Goal: Task Accomplishment & Management: Complete application form

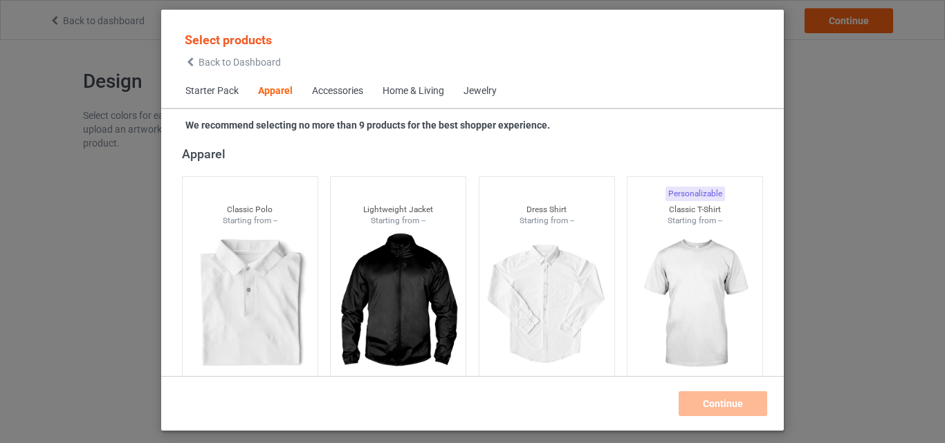
click at [361, 93] on div "Accessories" at bounding box center [337, 91] width 51 height 14
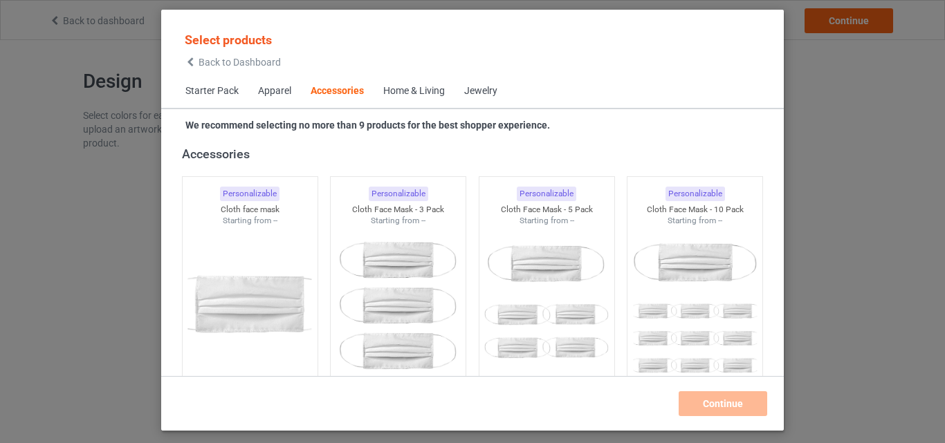
click at [446, 93] on span "Home & Living" at bounding box center [414, 91] width 81 height 33
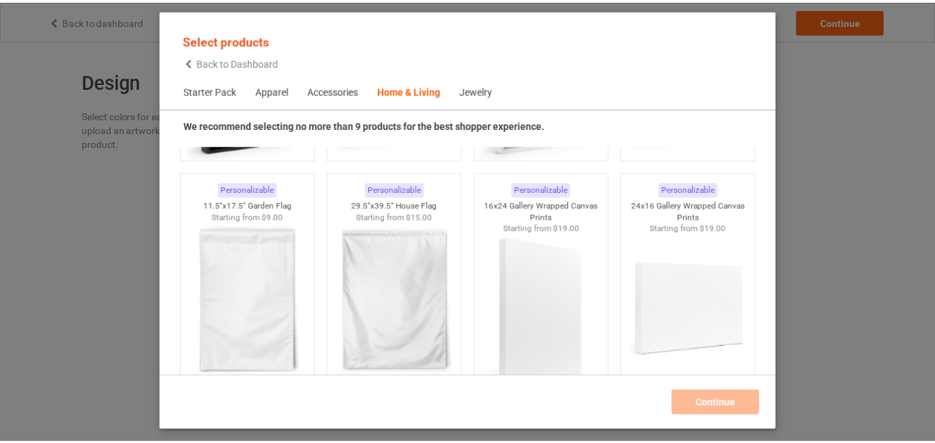
scroll to position [9863, 0]
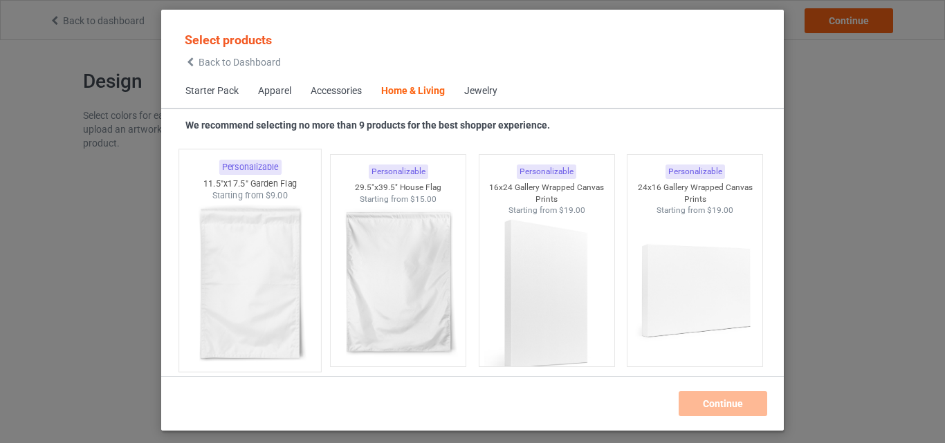
click at [286, 251] on img at bounding box center [250, 283] width 130 height 163
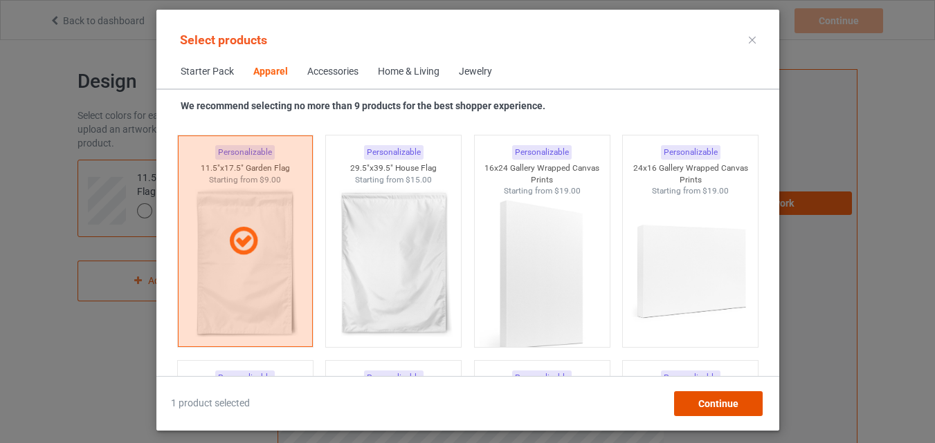
click at [702, 398] on span "Continue" at bounding box center [717, 403] width 40 height 11
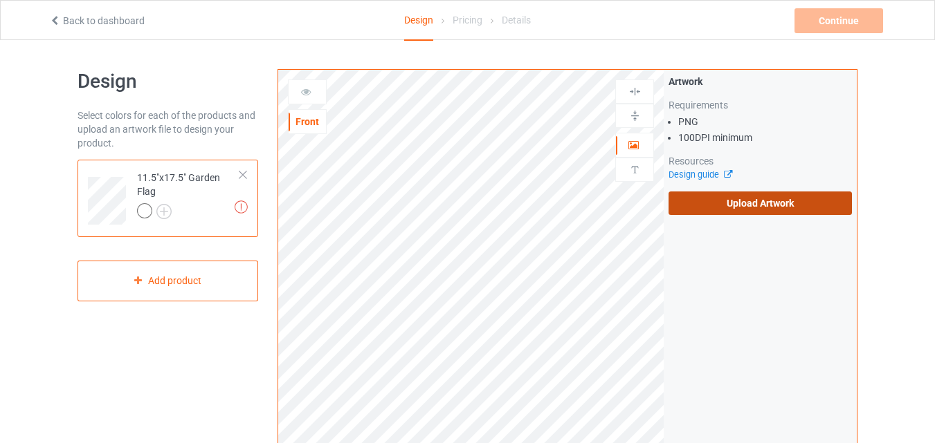
click at [710, 208] on label "Upload Artwork" at bounding box center [759, 204] width 183 height 24
click at [0, 0] on input "Upload Artwork" at bounding box center [0, 0] width 0 height 0
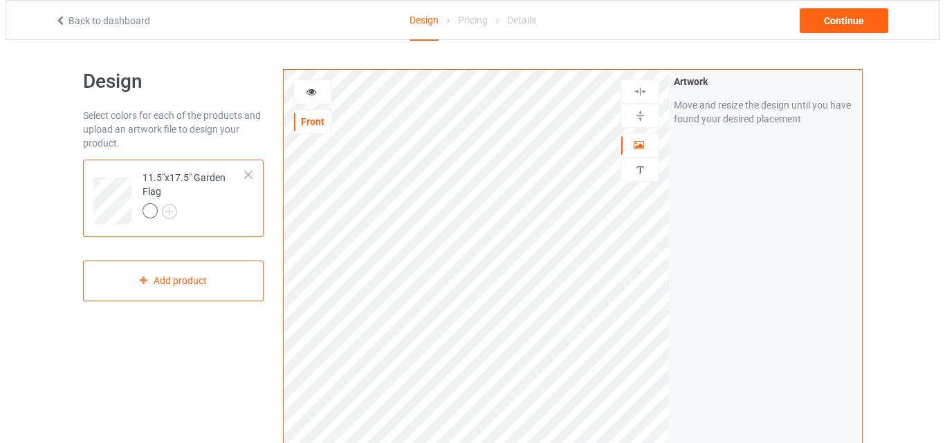
scroll to position [418, 0]
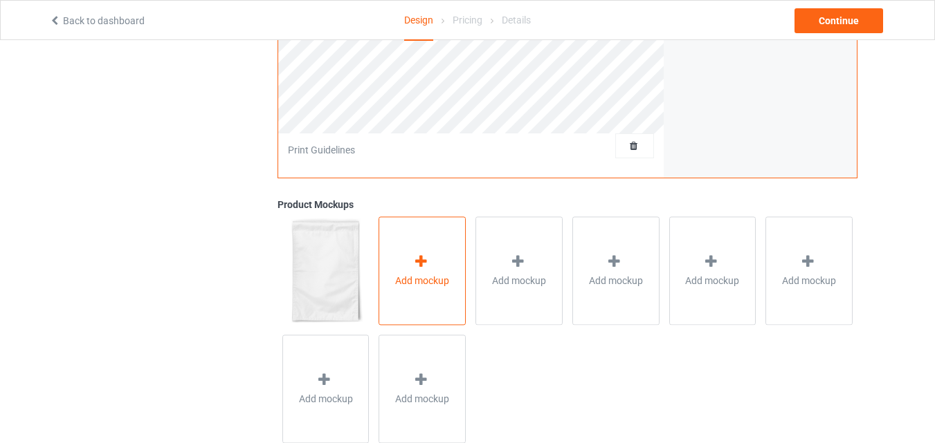
click at [414, 249] on div "Add mockup" at bounding box center [421, 271] width 87 height 109
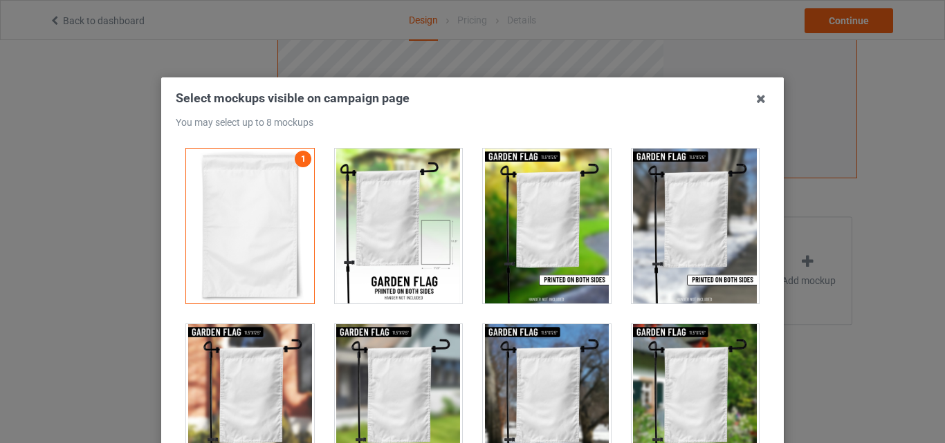
click at [421, 238] on div at bounding box center [399, 226] width 128 height 155
click at [515, 212] on div at bounding box center [547, 226] width 128 height 155
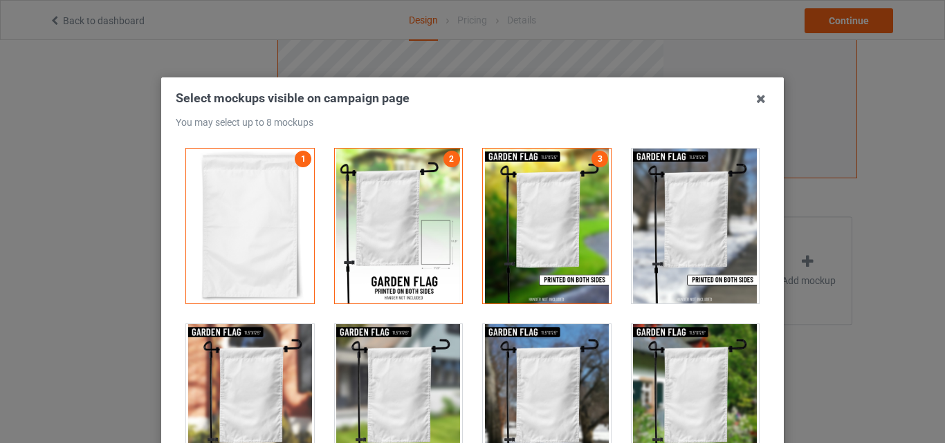
click at [632, 216] on div at bounding box center [696, 226] width 128 height 155
click at [682, 390] on div at bounding box center [696, 401] width 128 height 155
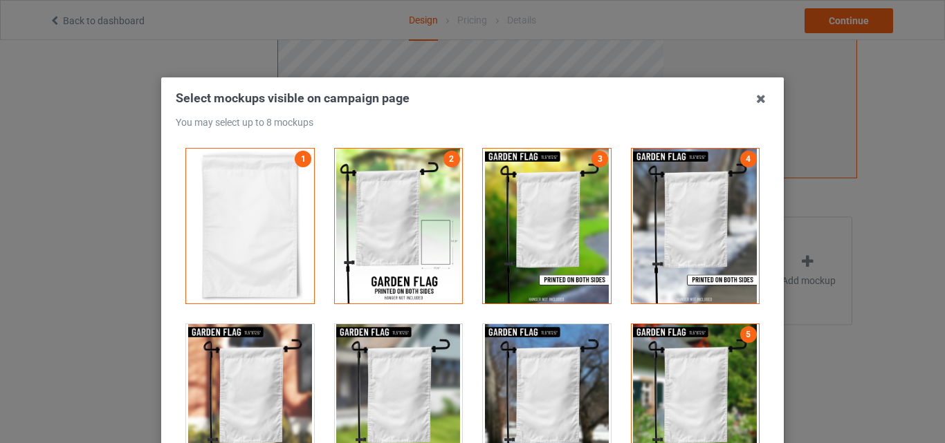
click at [558, 358] on div at bounding box center [547, 401] width 128 height 155
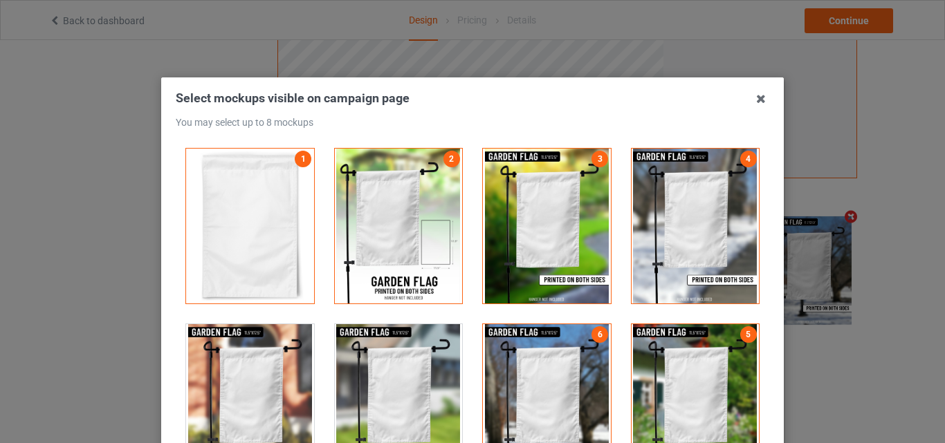
click at [416, 371] on div at bounding box center [399, 401] width 128 height 155
click at [293, 371] on div at bounding box center [250, 401] width 128 height 155
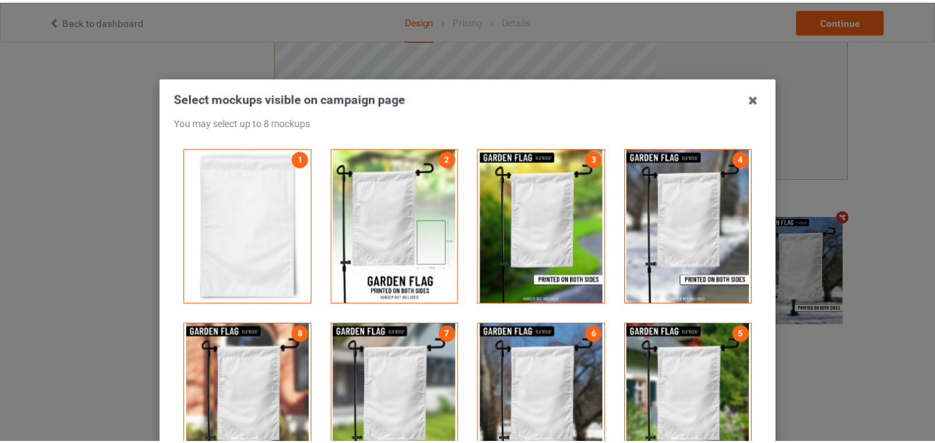
scroll to position [190, 0]
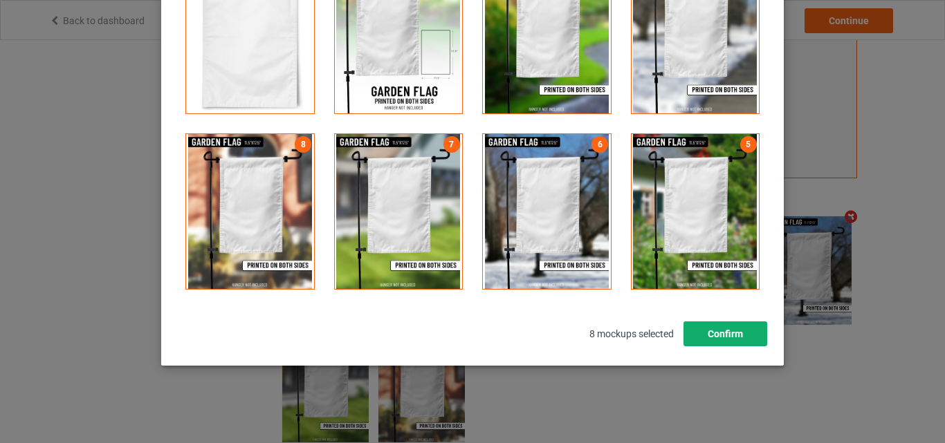
click at [748, 342] on button "Confirm" at bounding box center [725, 334] width 84 height 25
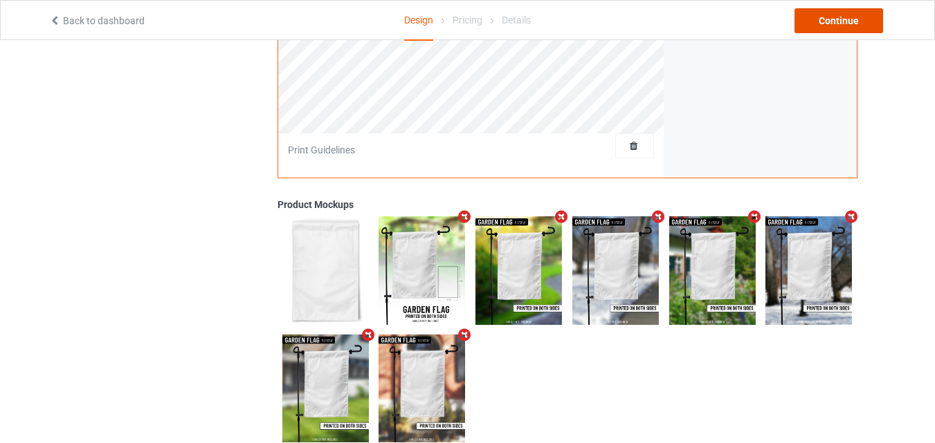
click at [825, 21] on div "Continue" at bounding box center [838, 20] width 89 height 25
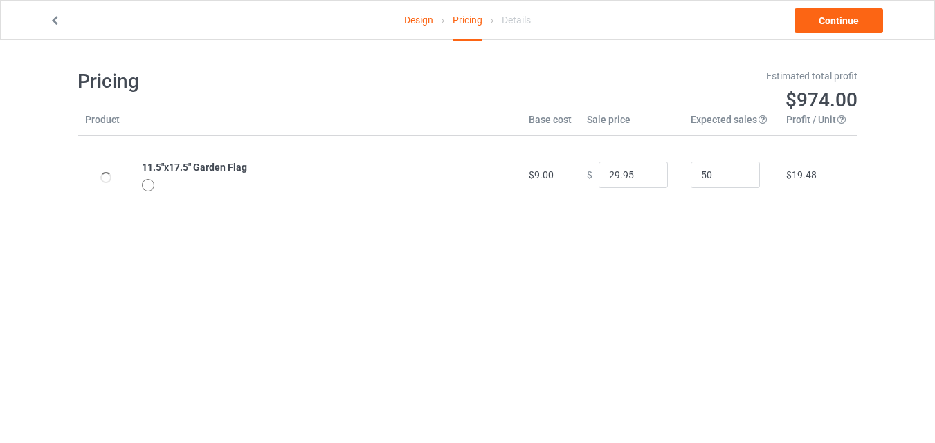
click at [423, 19] on link "Design" at bounding box center [418, 20] width 29 height 39
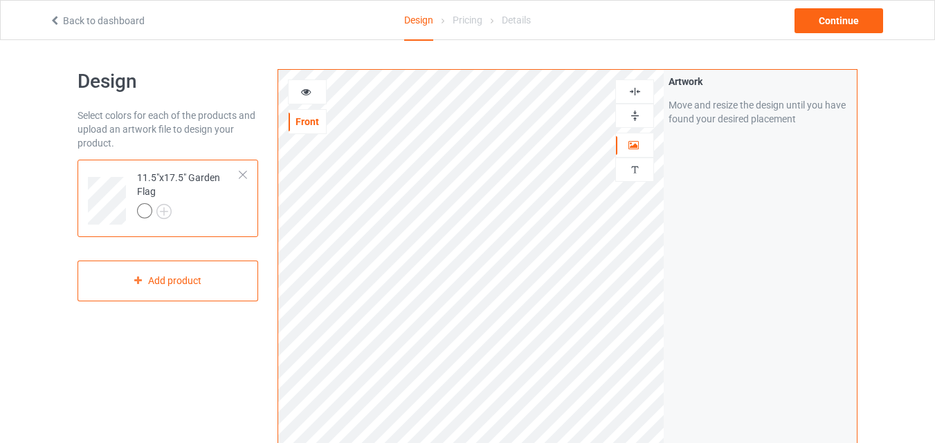
click at [634, 92] on img at bounding box center [634, 91] width 13 height 13
drag, startPoint x: 634, startPoint y: 92, endPoint x: 634, endPoint y: 114, distance: 22.1
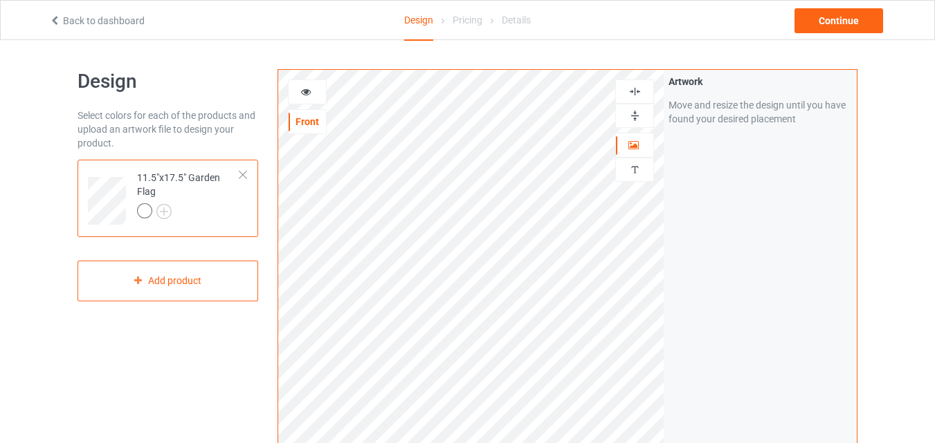
click at [634, 114] on div at bounding box center [634, 104] width 39 height 48
click at [634, 114] on img at bounding box center [634, 115] width 13 height 13
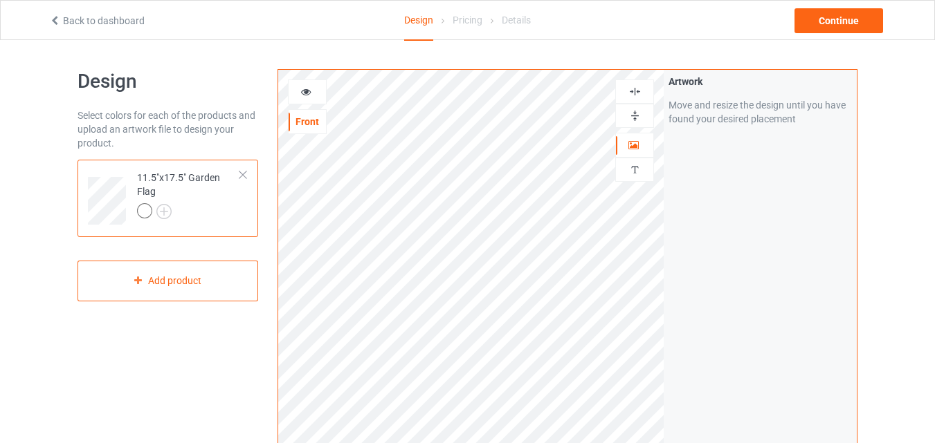
click at [634, 114] on img at bounding box center [634, 115] width 13 height 13
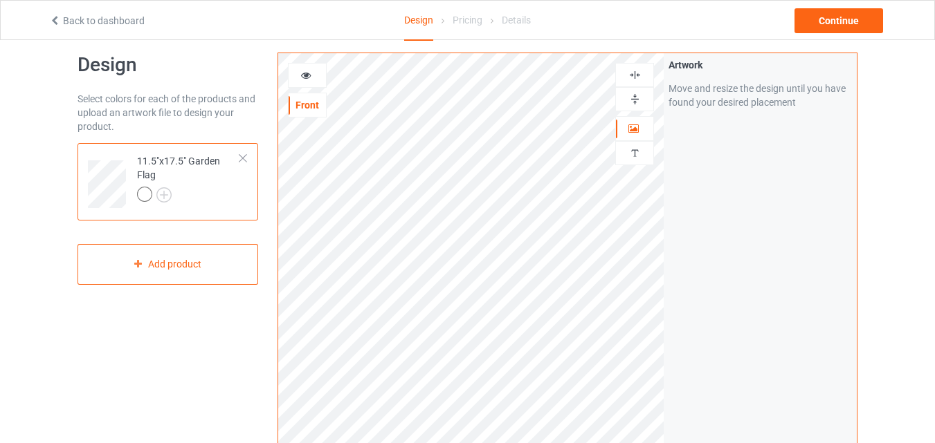
click at [631, 76] on img at bounding box center [634, 74] width 13 height 13
click at [638, 98] on img at bounding box center [634, 99] width 13 height 13
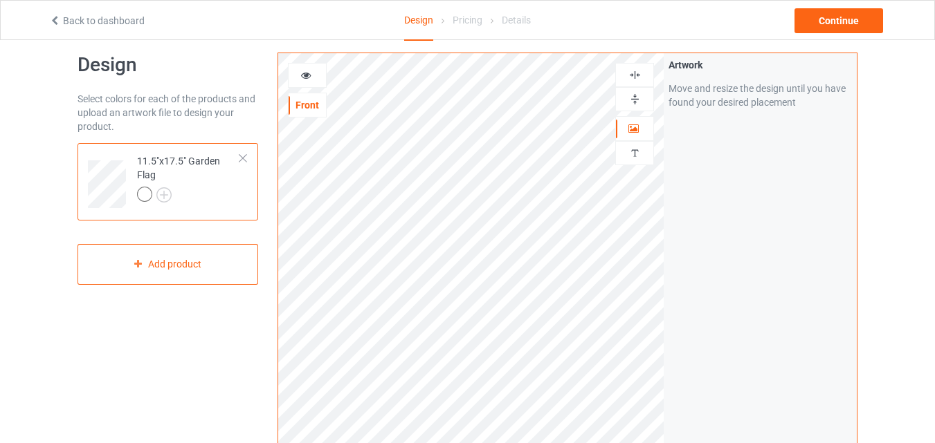
click at [638, 98] on img at bounding box center [634, 99] width 13 height 13
drag, startPoint x: 638, startPoint y: 98, endPoint x: 944, endPoint y: 95, distance: 306.5
click at [935, 95] on html "Back to dashboard Design Pricing Details Continue Design Select colors for each…" at bounding box center [467, 204] width 935 height 443
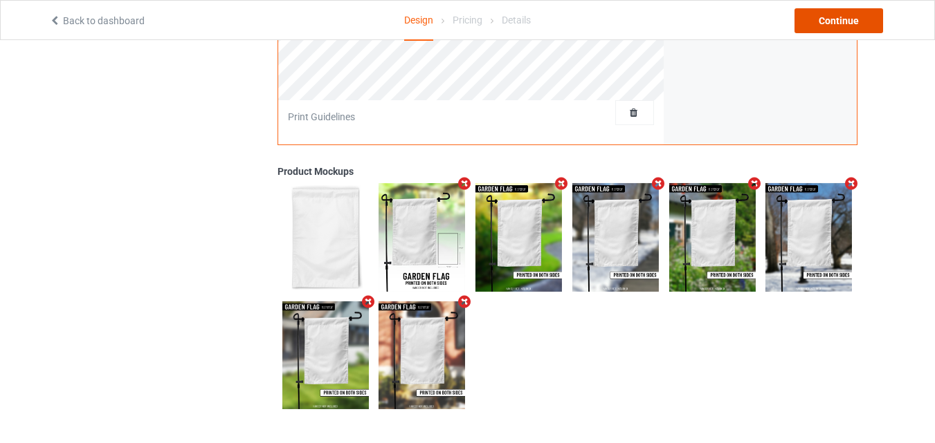
click at [829, 17] on div "Continue" at bounding box center [838, 20] width 89 height 25
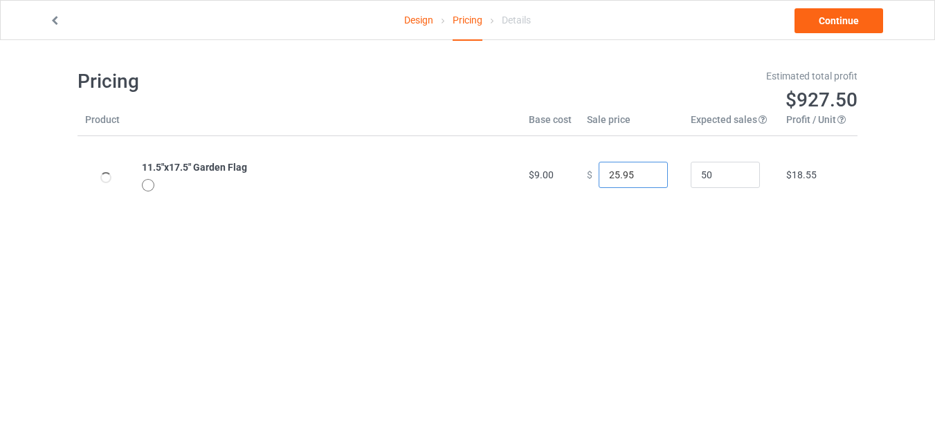
click at [641, 178] on input "25.95" at bounding box center [632, 175] width 69 height 26
click at [641, 178] on input "16.95" at bounding box center [632, 175] width 69 height 26
click at [641, 178] on input "11.95" at bounding box center [632, 175] width 69 height 26
click at [641, 178] on input "10.95" at bounding box center [632, 175] width 69 height 26
click at [641, 178] on input "9.95" at bounding box center [632, 175] width 69 height 26
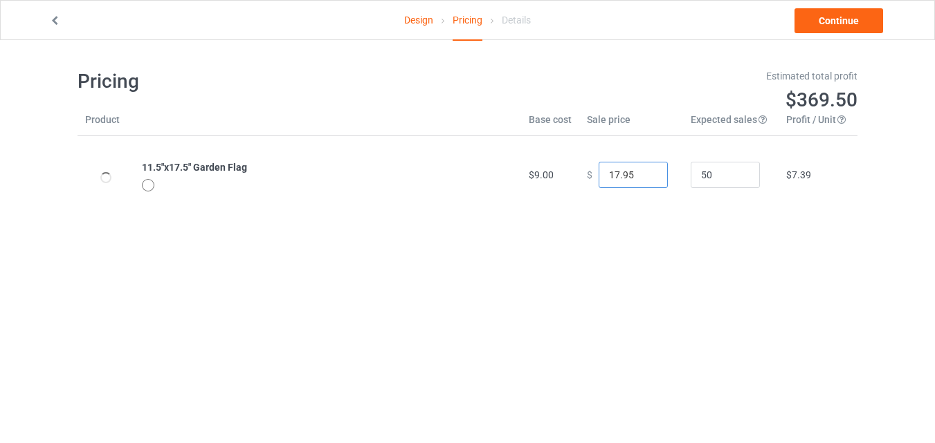
type input "17.95"
click at [645, 174] on input "17.95" at bounding box center [632, 175] width 69 height 26
click at [798, 24] on link "Continue" at bounding box center [838, 20] width 89 height 25
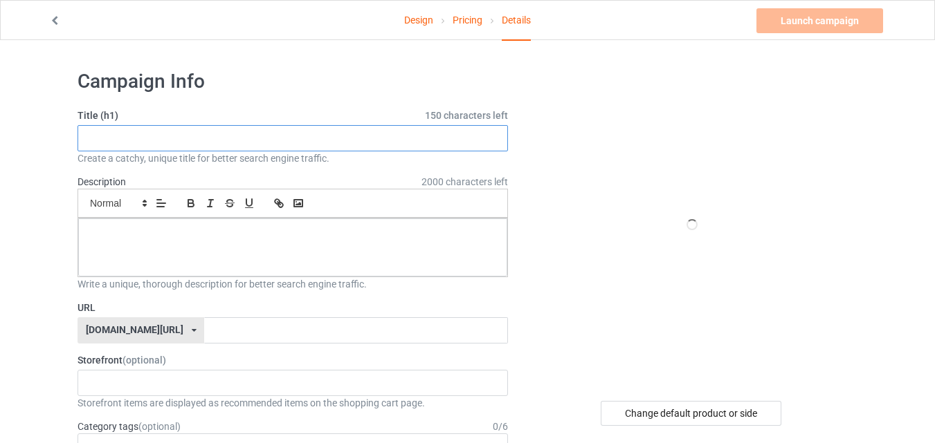
click at [445, 132] on input "text" at bounding box center [292, 138] width 430 height 26
click at [378, 131] on input "text" at bounding box center [292, 138] width 430 height 26
paste input "Vizsla"
click at [309, 131] on input "Vizsla" at bounding box center [292, 138] width 430 height 26
paste input "[DATE] Boxer Dog Garden"
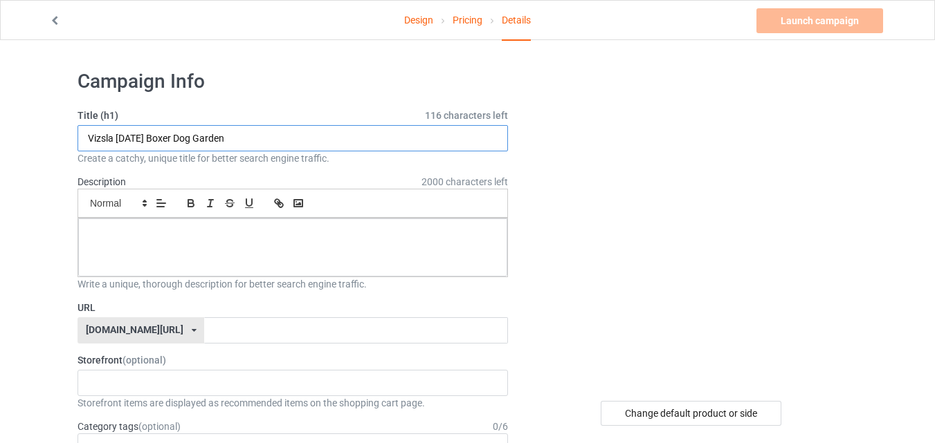
drag, startPoint x: 118, startPoint y: 138, endPoint x: 59, endPoint y: 138, distance: 59.5
drag, startPoint x: 136, startPoint y: 137, endPoint x: 160, endPoint y: 141, distance: 24.6
click at [160, 141] on input "[DATE] Boxer Dog Garden" at bounding box center [292, 138] width 430 height 26
paste input "Vizsla"
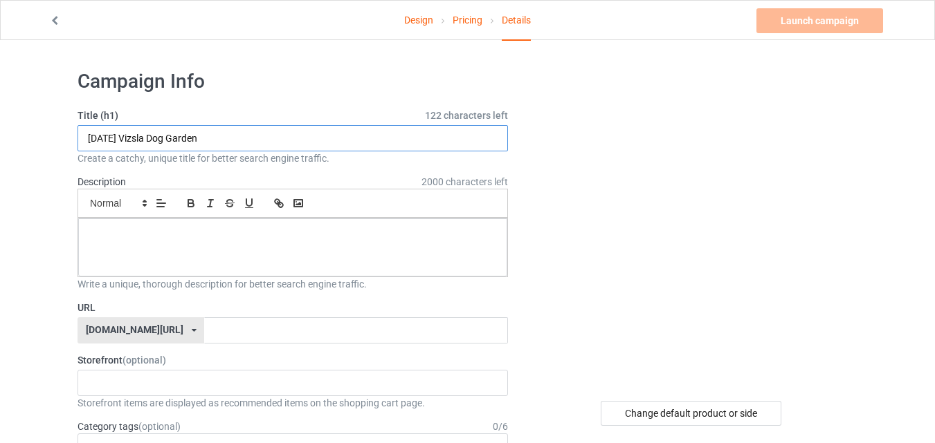
click at [164, 138] on input "[DATE] Vizsla Dog Garden" at bounding box center [292, 138] width 430 height 26
type input "[DATE] Vizsla Dog Garden"
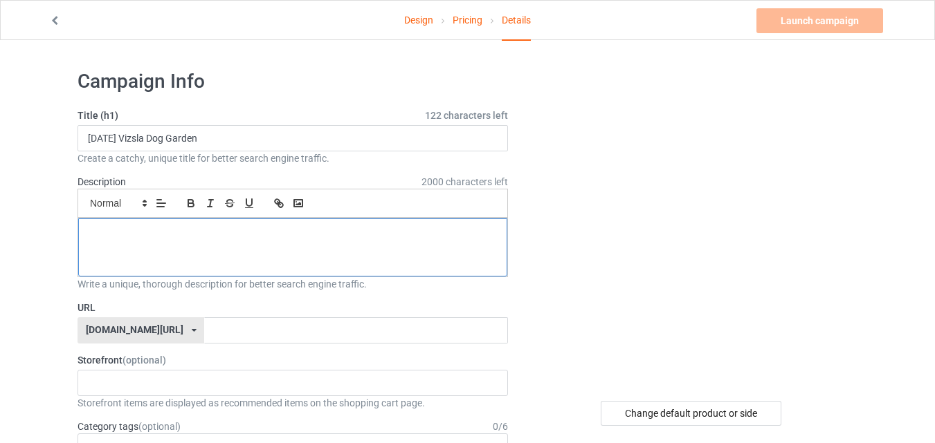
click at [369, 241] on div at bounding box center [292, 248] width 429 height 58
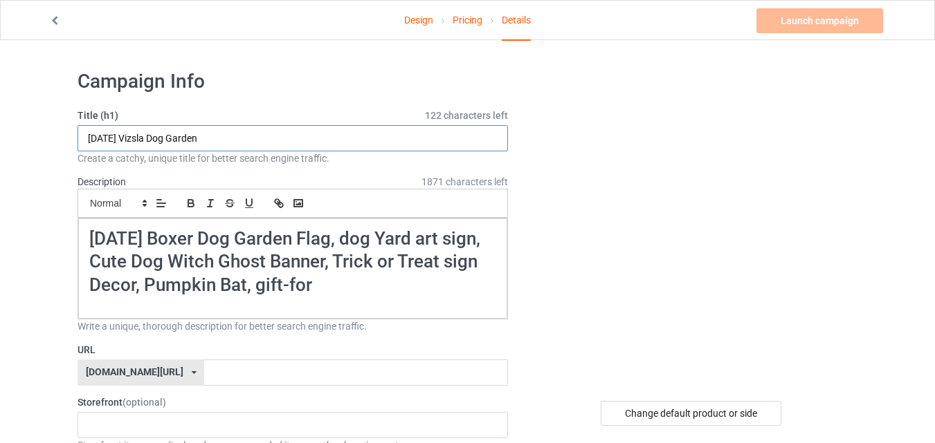
drag, startPoint x: 160, startPoint y: 141, endPoint x: 138, endPoint y: 141, distance: 22.1
click at [138, 141] on input "[DATE] Vizsla Dog Garden" at bounding box center [292, 138] width 430 height 26
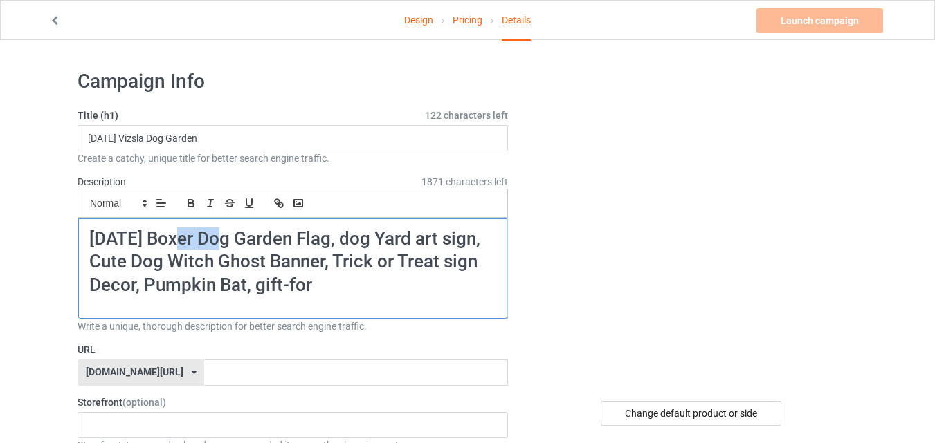
drag, startPoint x: 181, startPoint y: 231, endPoint x: 223, endPoint y: 232, distance: 41.5
click at [223, 232] on h1 "[DATE] Boxer Dog Garden Flag, dog Yard art sign, Cute Dog Witch Ghost Banner, T…" at bounding box center [292, 262] width 407 height 69
click at [203, 233] on h1 "[DATE] Vizsla Dog Garden Flag, dog Yard art sign, Cute Dog Witch Ghost Banner, …" at bounding box center [292, 262] width 407 height 69
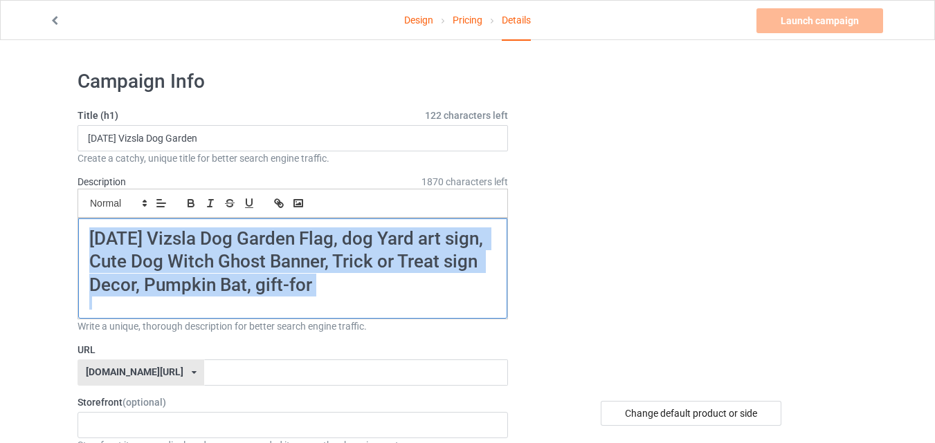
click at [203, 233] on h1 "[DATE] Vizsla Dog Garden Flag, dog Yard art sign, Cute Dog Witch Ghost Banner, …" at bounding box center [292, 262] width 407 height 69
click at [196, 209] on icon "button" at bounding box center [191, 203] width 12 height 12
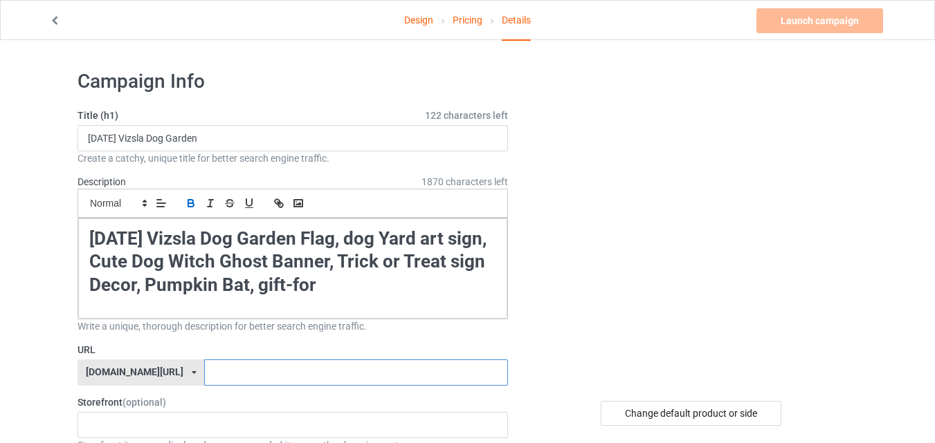
click at [264, 371] on input "text" at bounding box center [355, 373] width 303 height 26
click at [129, 140] on input "[DATE] Vizsla Dog Garden" at bounding box center [292, 138] width 430 height 26
click at [205, 384] on input "text" at bounding box center [355, 373] width 303 height 26
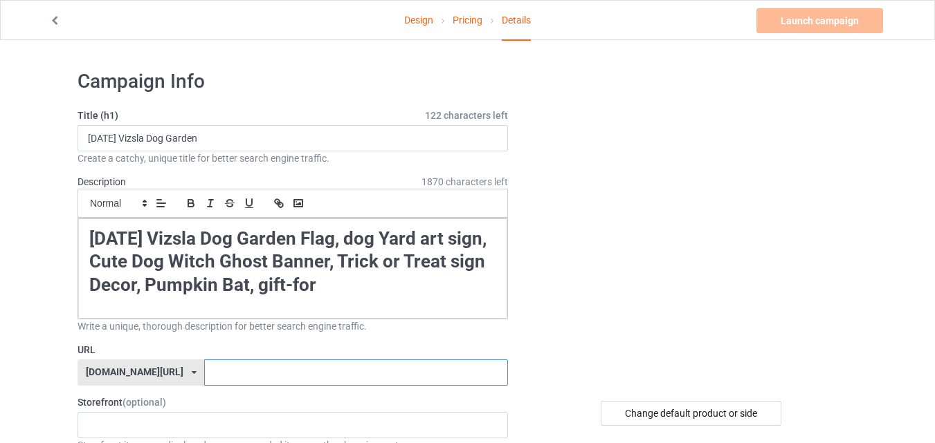
paste input "[DATE] Vizsla Dog Garden"
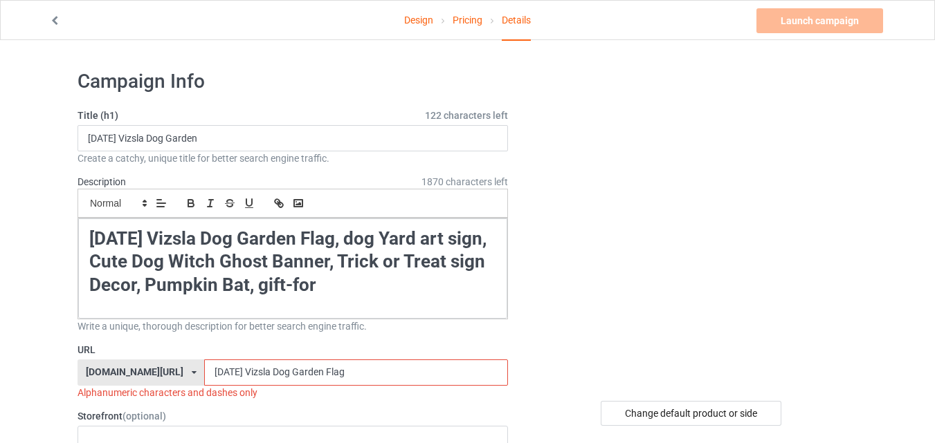
click at [240, 373] on input "[DATE] Vizsla Dog Garden Flag" at bounding box center [355, 373] width 303 height 26
click at [273, 365] on input "[DATE]-Vizsla Dog Garden Flag" at bounding box center [355, 373] width 303 height 26
click at [289, 367] on input "[DATE]-Vizsla-Dog Garden Flag" at bounding box center [355, 373] width 303 height 26
click at [324, 367] on input "[DATE]-Vizsla-Dog-Garden Flag" at bounding box center [355, 373] width 303 height 26
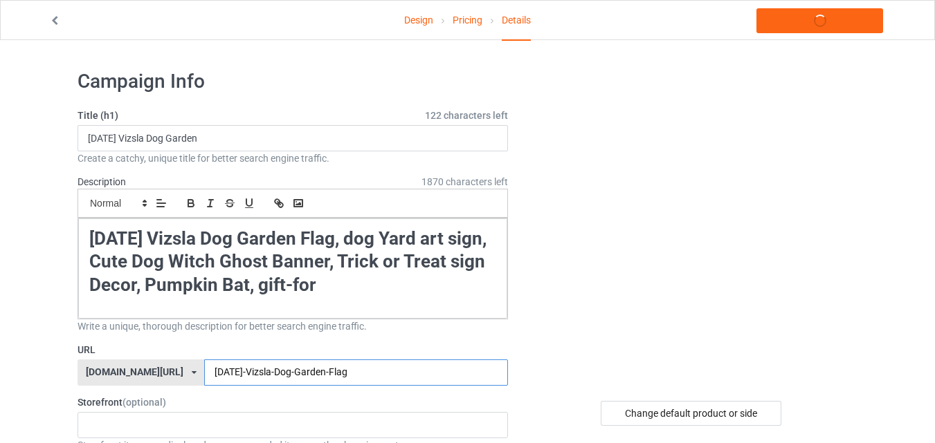
click at [345, 369] on input "[DATE]-Vizsla-Dog-Garden-Flag" at bounding box center [355, 373] width 303 height 26
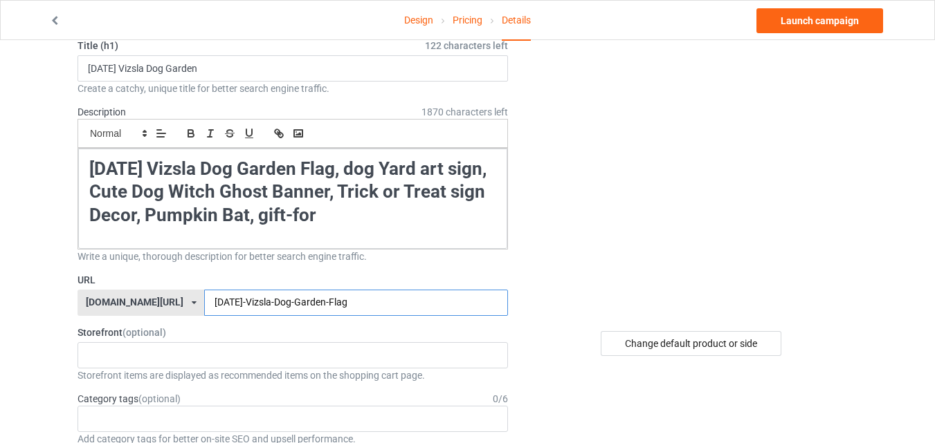
scroll to position [83, 0]
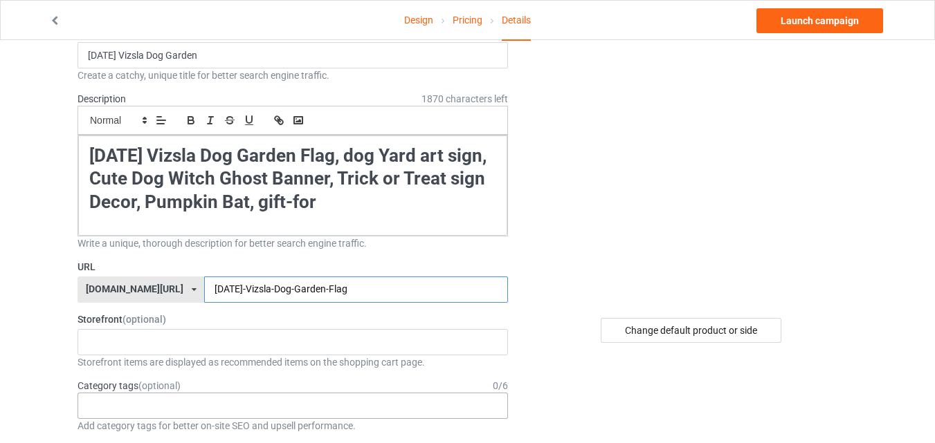
type input "[DATE]-Vizsla-Dog-Garden-Flag"
click at [468, 404] on div "Age > [DEMOGRAPHIC_DATA] > 1 Age > [DEMOGRAPHIC_DATA] Months > 1 Month Age > [D…" at bounding box center [292, 406] width 430 height 26
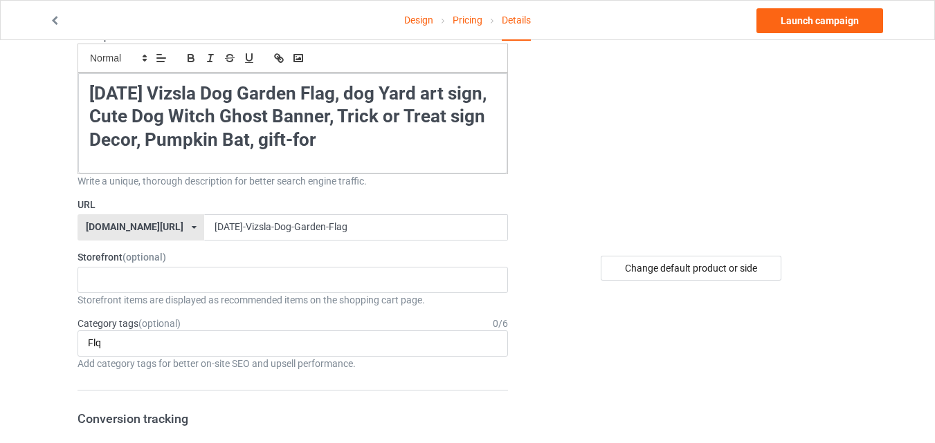
scroll to position [165, 0]
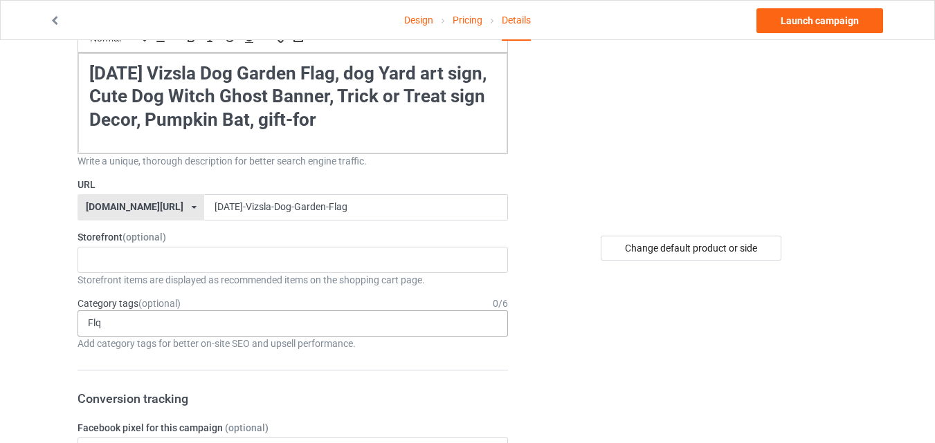
click at [370, 324] on div "Flq No result found 1 1 Month 1-12 Months 1-19 10 10 Month 100 10K Run 11 11 Mo…" at bounding box center [292, 324] width 430 height 26
type input "F"
type input "H"
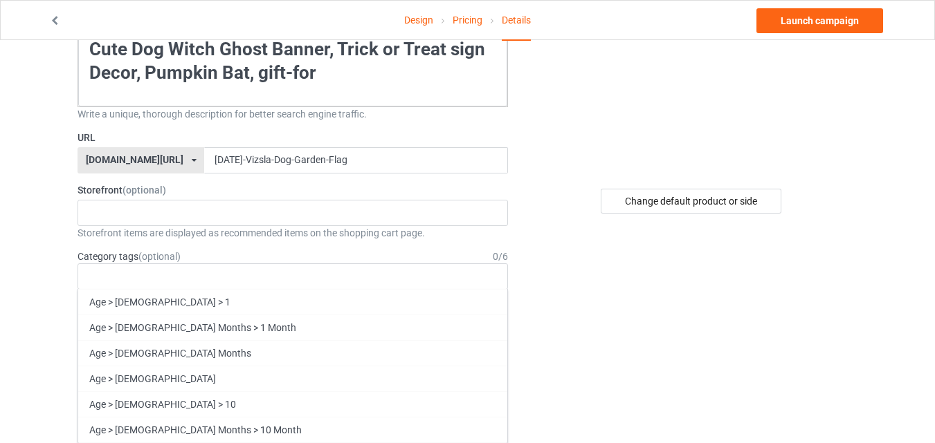
scroll to position [309, 0]
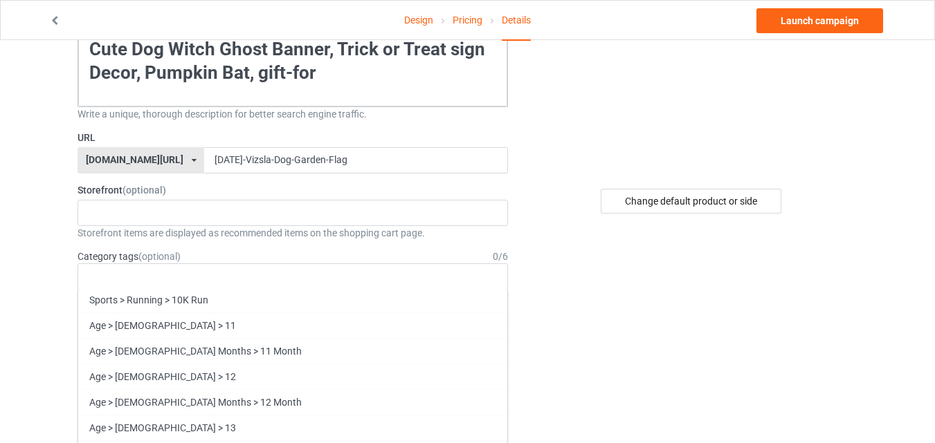
drag, startPoint x: 370, startPoint y: 324, endPoint x: 476, endPoint y: 463, distance: 174.2
click at [476, 231] on html "Design Pricing Details Launch campaign Campaign Info Title (h1) 122 characters …" at bounding box center [467, 9] width 935 height 443
click at [218, 273] on div "Age > [DEMOGRAPHIC_DATA] > 1 Age > [DEMOGRAPHIC_DATA] Months > 1 Month Age > [D…" at bounding box center [292, 277] width 430 height 26
paste input "[DATE]"
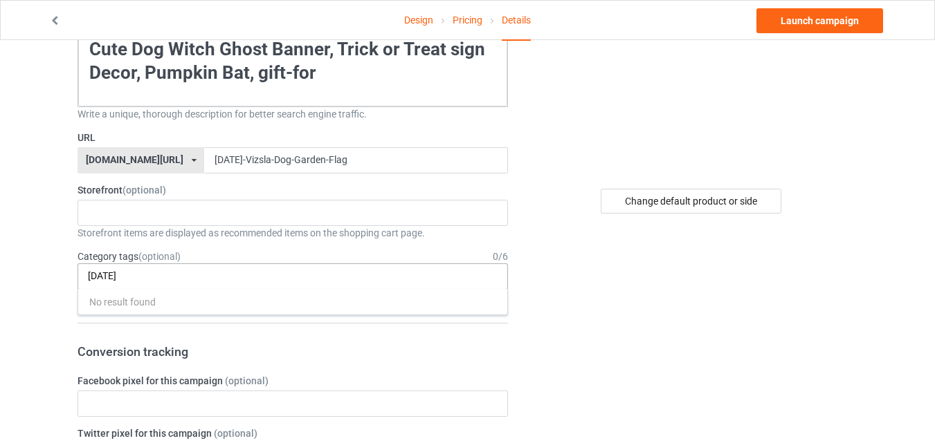
scroll to position [0, 0]
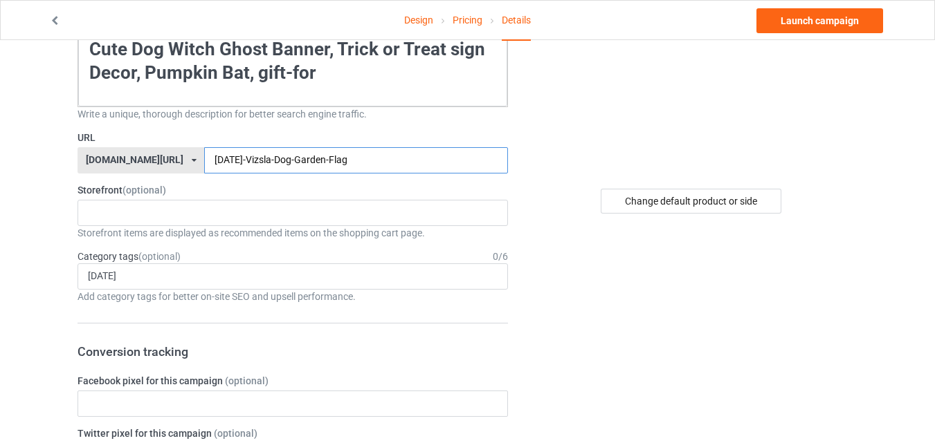
click at [362, 161] on input "[DATE]-Vizsla-Dog-Garden-Flag" at bounding box center [355, 160] width 303 height 26
click at [362, 278] on div "[DATE] No result found 1 1 Month 1-12 Months 1-19 10 10 Month 100 10K Run 11 11…" at bounding box center [292, 277] width 430 height 26
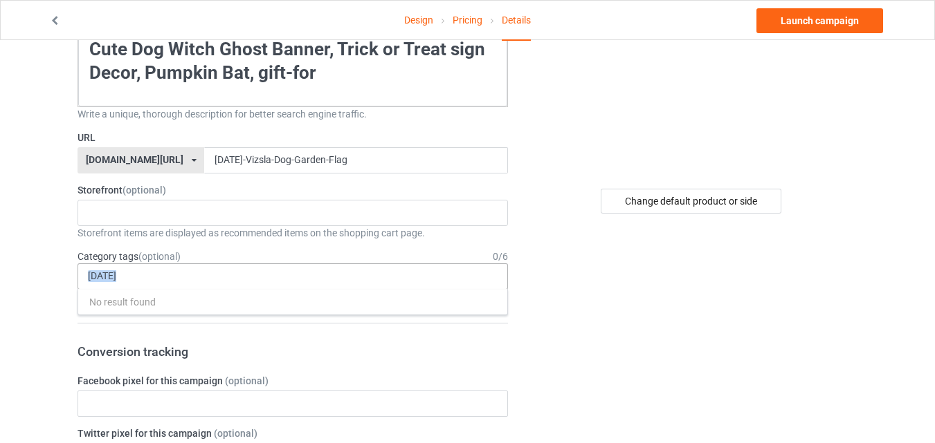
click at [362, 278] on div "[DATE] No result found 1 1 Month 1-12 Months 1-19 10 10 Month 100 10K Run 11 11…" at bounding box center [292, 277] width 430 height 26
type input "H"
click at [306, 270] on div "Flags [DATE] No result found 1 1 Month 1-12 Months 1-19 10 10 Month 100 10K Run…" at bounding box center [292, 277] width 430 height 26
click at [250, 282] on div "Flags [DATE] No result found 1 1 Month 1-12 Months 1-19 10 10 Month 100 10K Run…" at bounding box center [292, 277] width 430 height 26
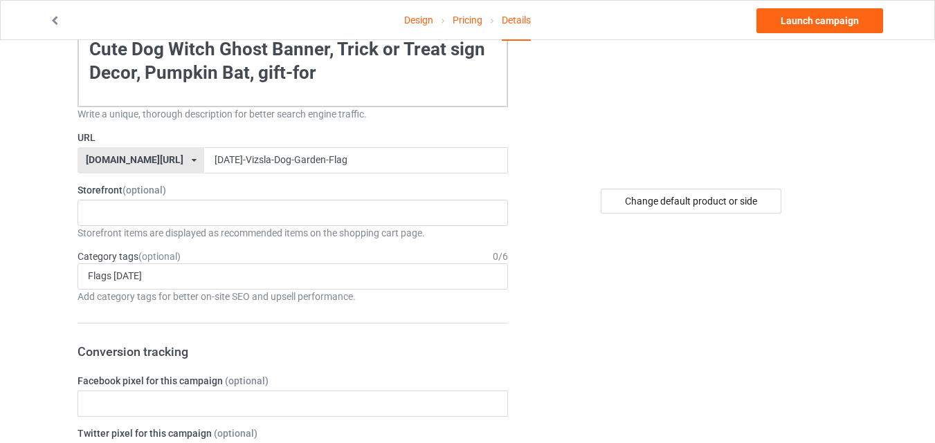
click at [417, 285] on div "Flags [DATE] No result found 1 1 Month 1-12 Months 1-19 10 10 Month 100 10K Run…" at bounding box center [292, 277] width 430 height 26
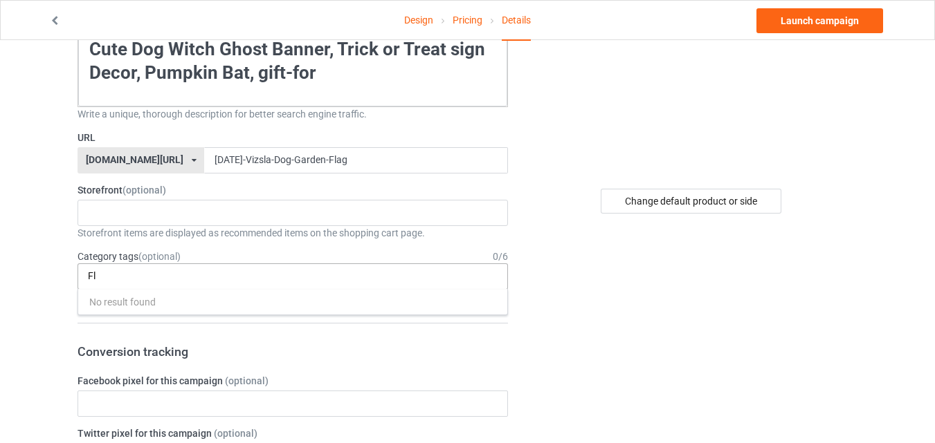
type input "F"
